Goal: Task Accomplishment & Management: Use online tool/utility

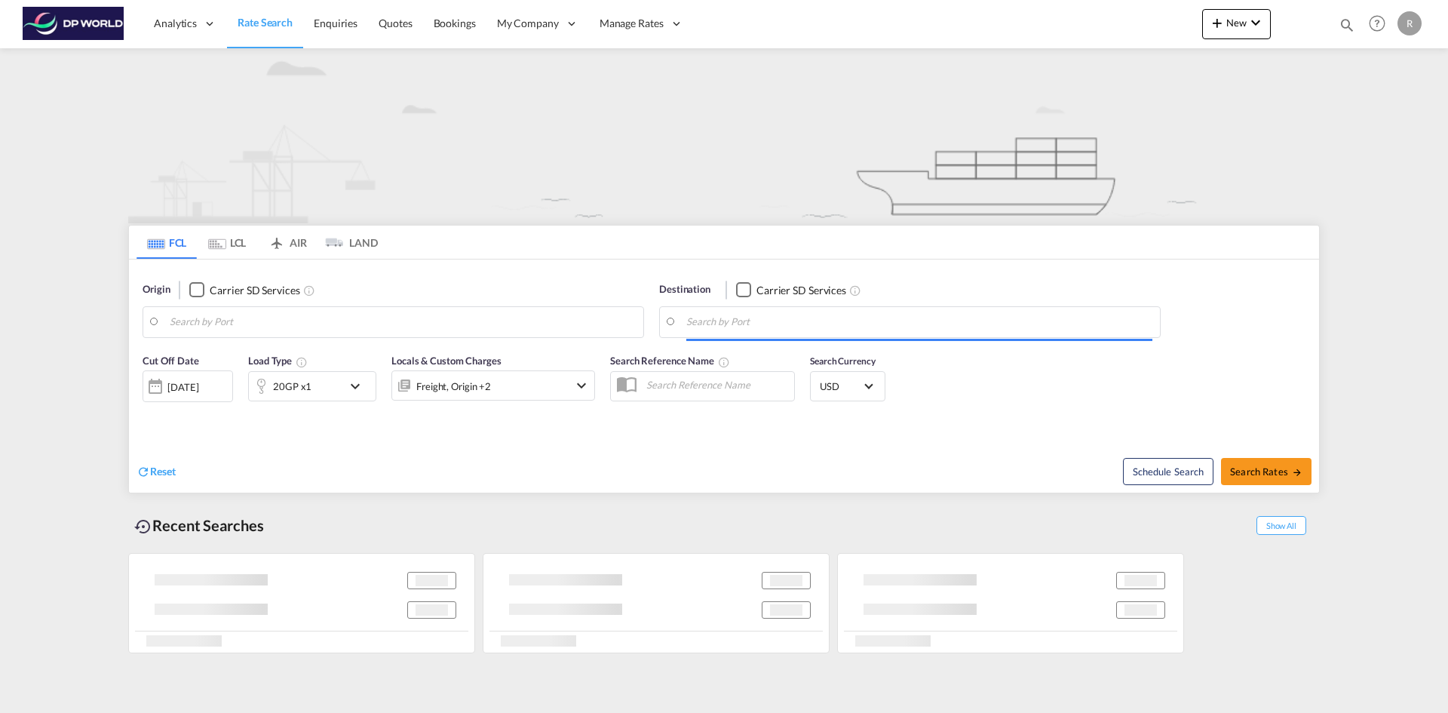
type input "[GEOGRAPHIC_DATA], [GEOGRAPHIC_DATA], USLAX"
type input "[GEOGRAPHIC_DATA], [GEOGRAPHIC_DATA]"
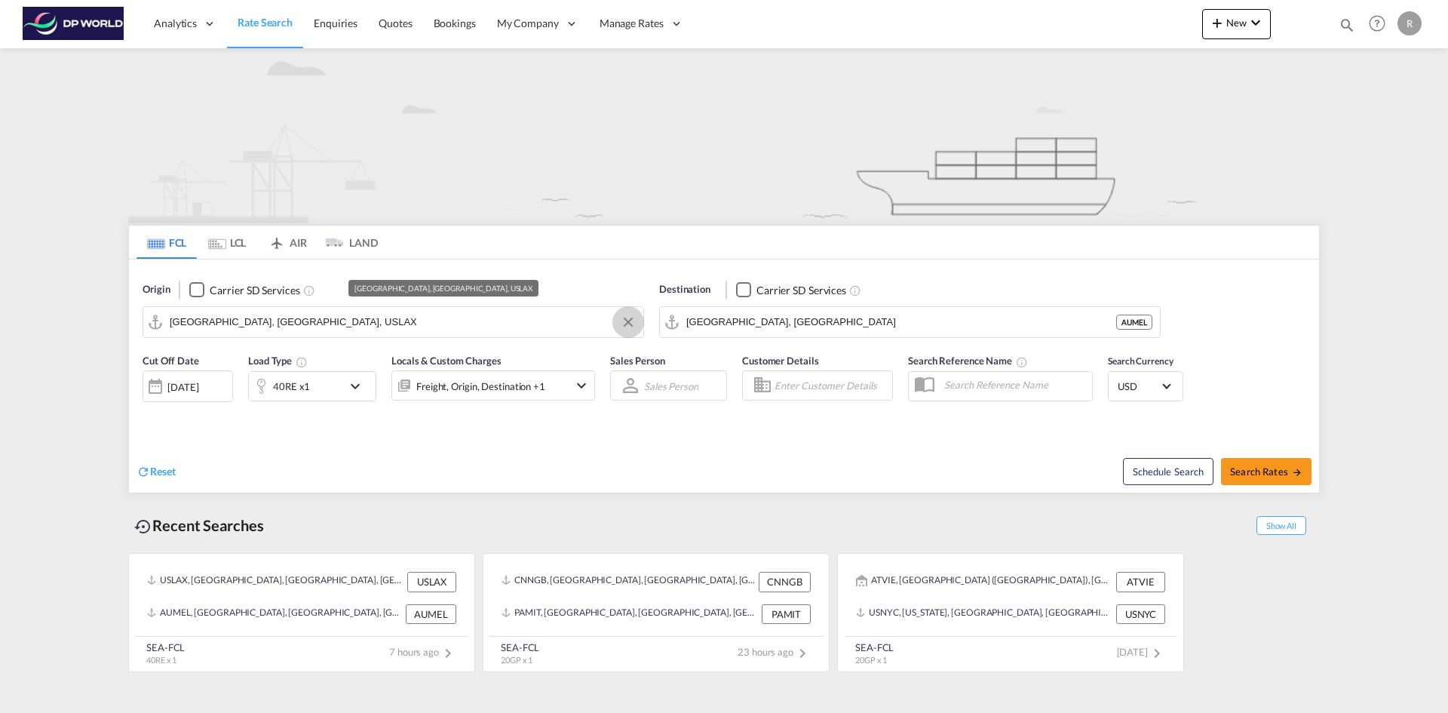
click at [626, 323] on button "Clear Input" at bounding box center [628, 322] width 23 height 23
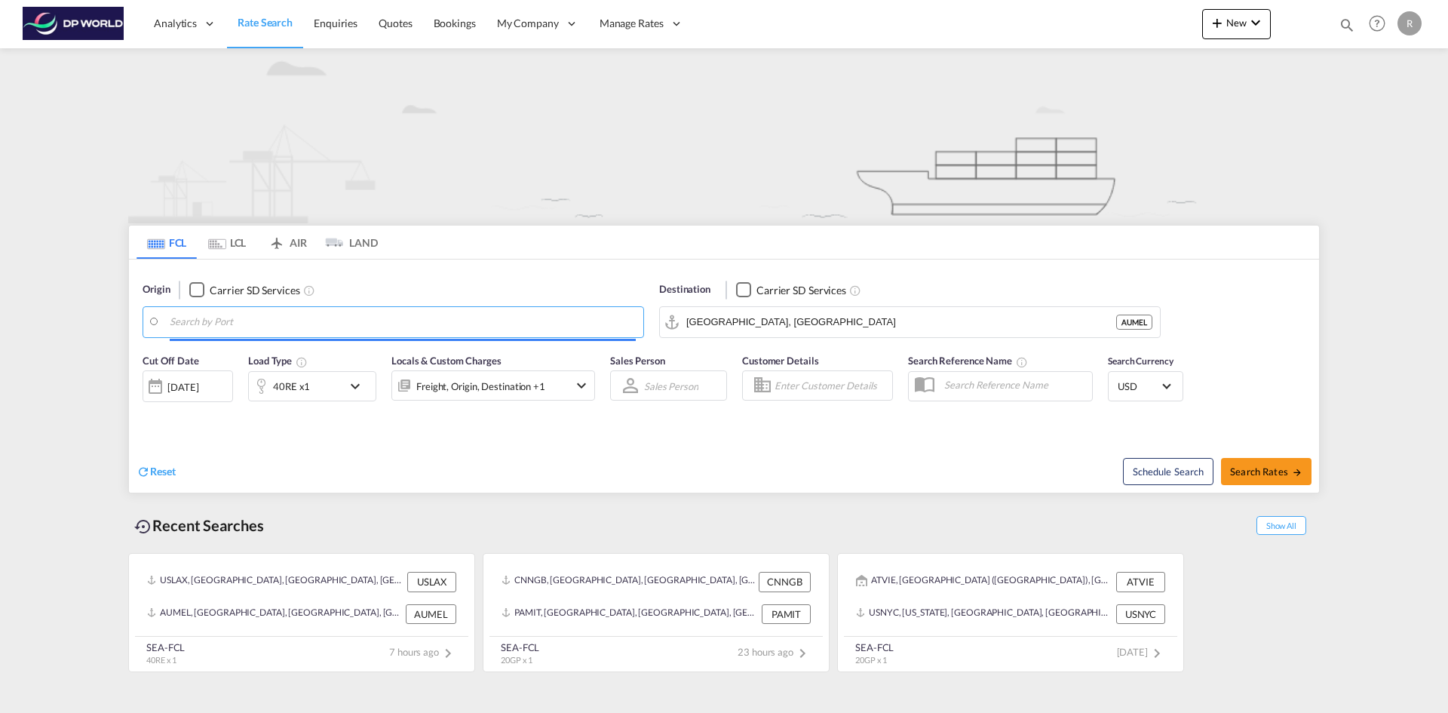
click at [198, 324] on input "Search by Port" at bounding box center [403, 322] width 466 height 23
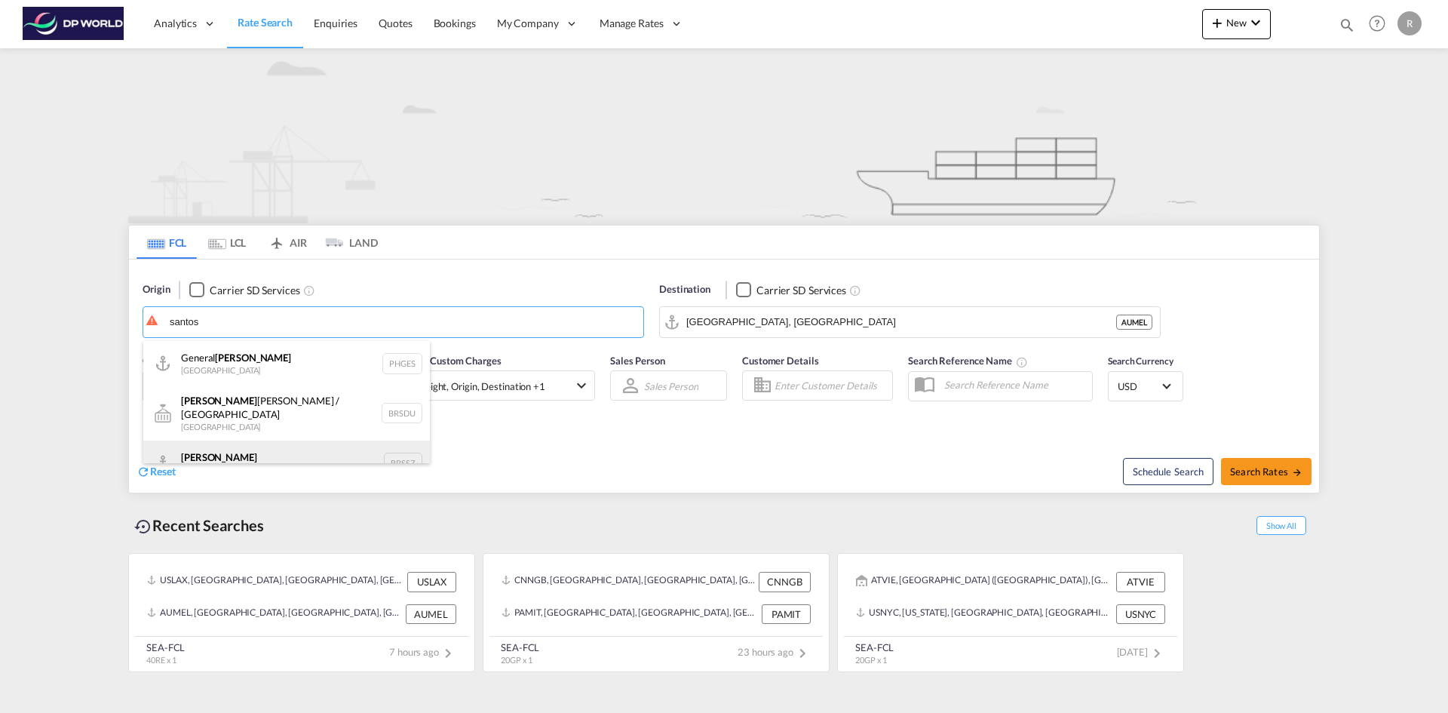
click at [231, 452] on div "Santos Brazil BRSSZ" at bounding box center [286, 463] width 287 height 45
type input "Santos, BRSSZ"
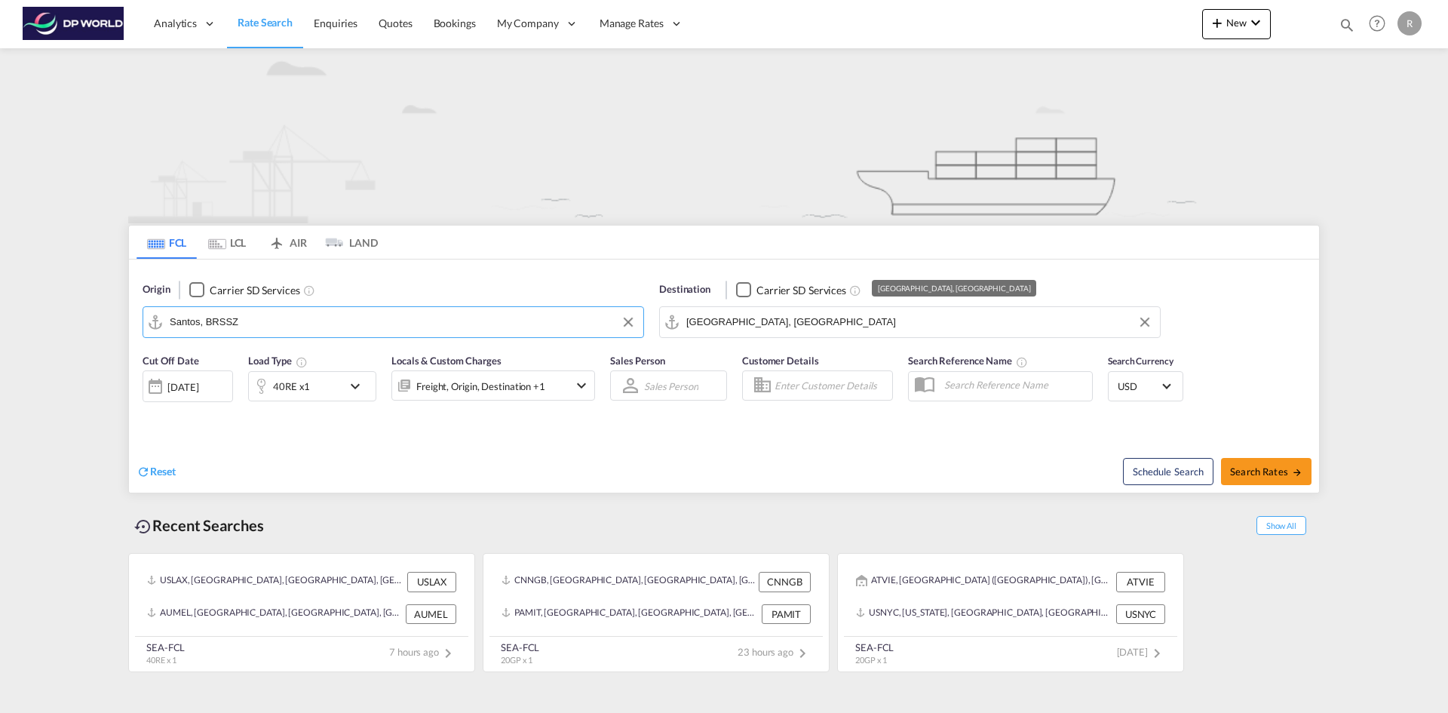
click at [729, 321] on input "Melbourne, AUMEL" at bounding box center [919, 322] width 466 height 23
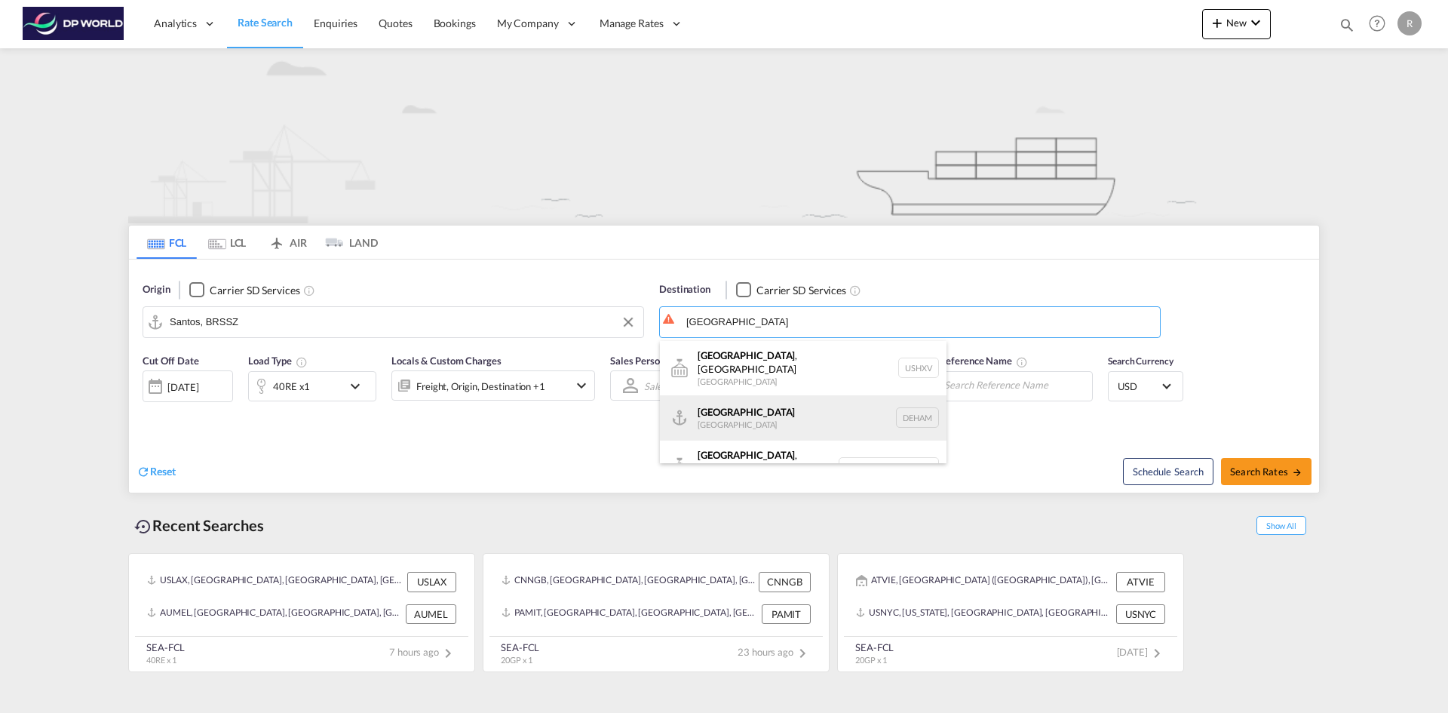
scroll to position [14, 0]
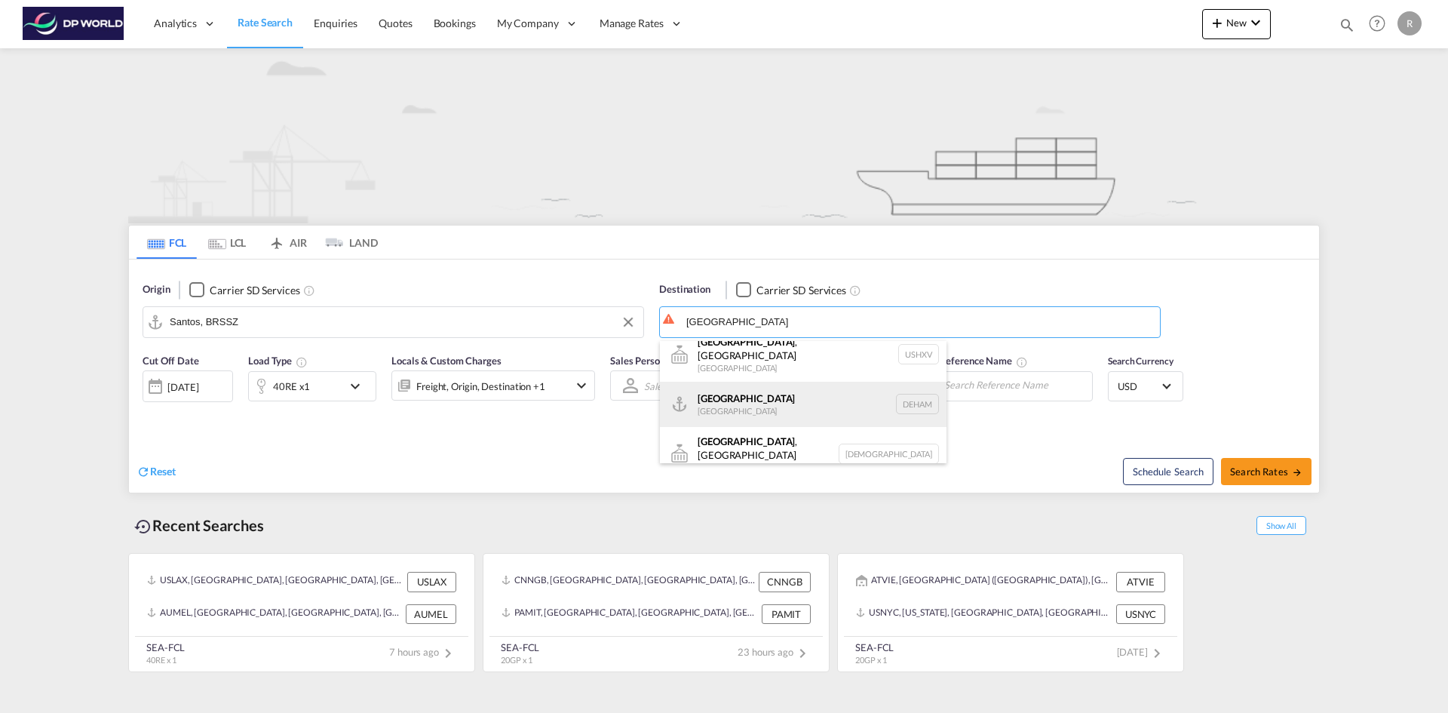
click at [751, 400] on div "Hamburg Germany DEHAM" at bounding box center [803, 404] width 287 height 45
type input "Hamburg, DEHAM"
